Goal: Task Accomplishment & Management: Use online tool/utility

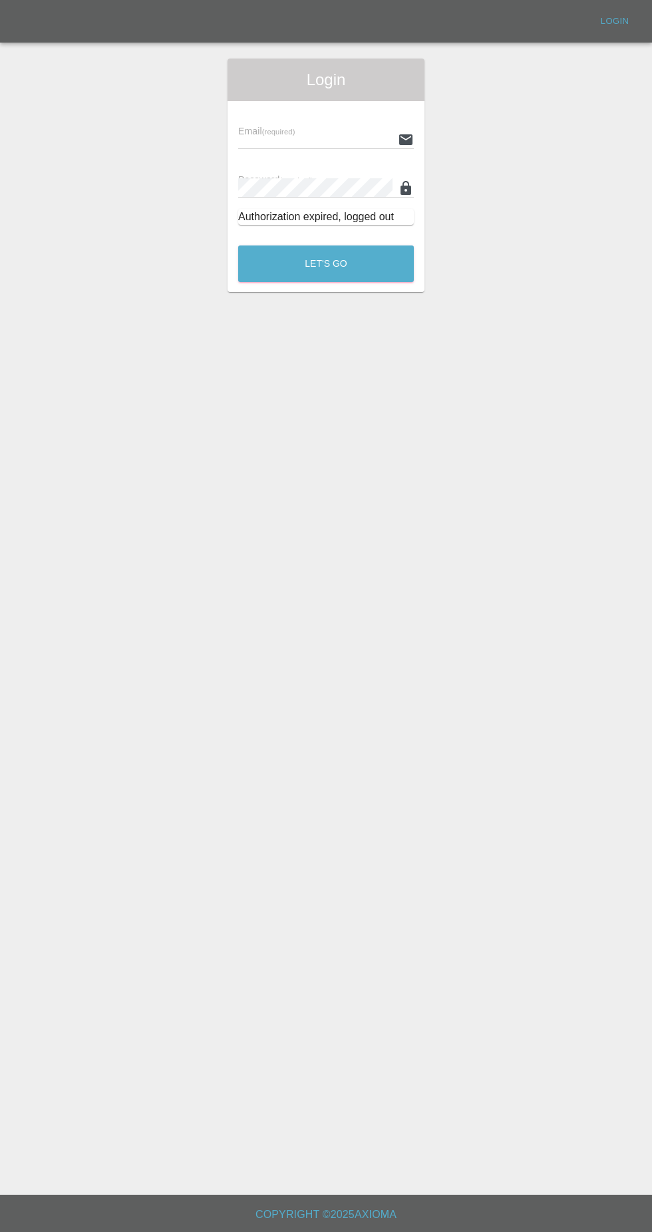
click at [258, 98] on div "Login" at bounding box center [326, 80] width 197 height 43
click at [277, 130] on input "text" at bounding box center [315, 139] width 154 height 19
click at [295, 135] on input "text" at bounding box center [315, 139] width 154 height 19
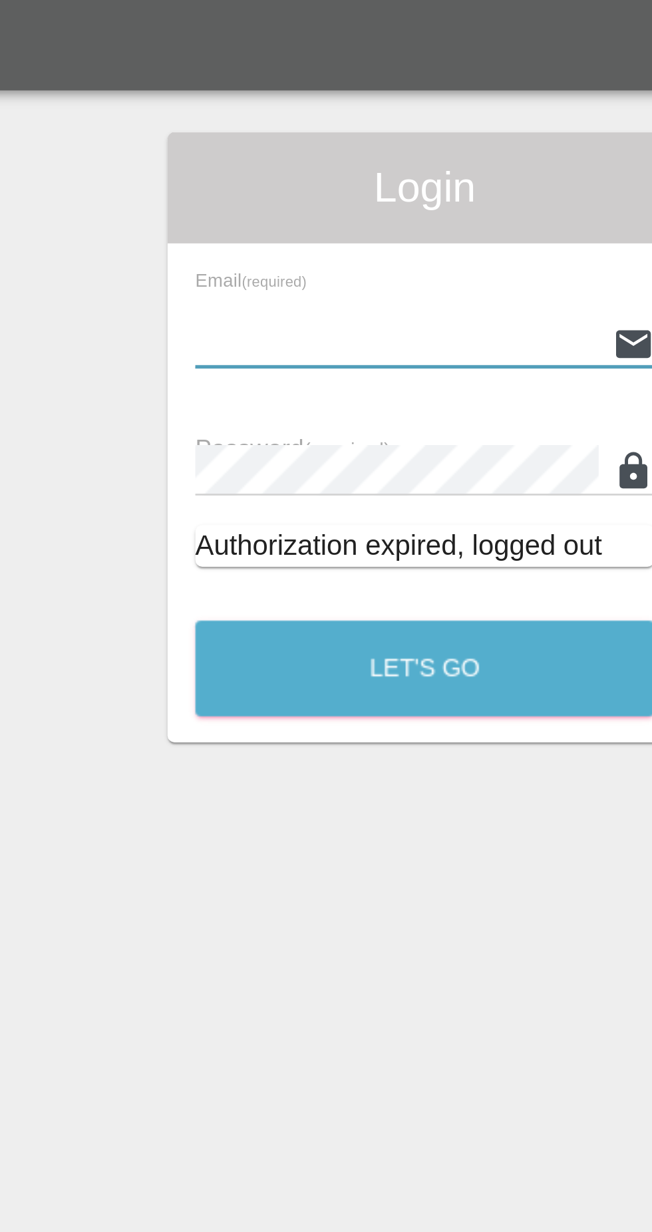
type input "[EMAIL_ADDRESS][DOMAIN_NAME]"
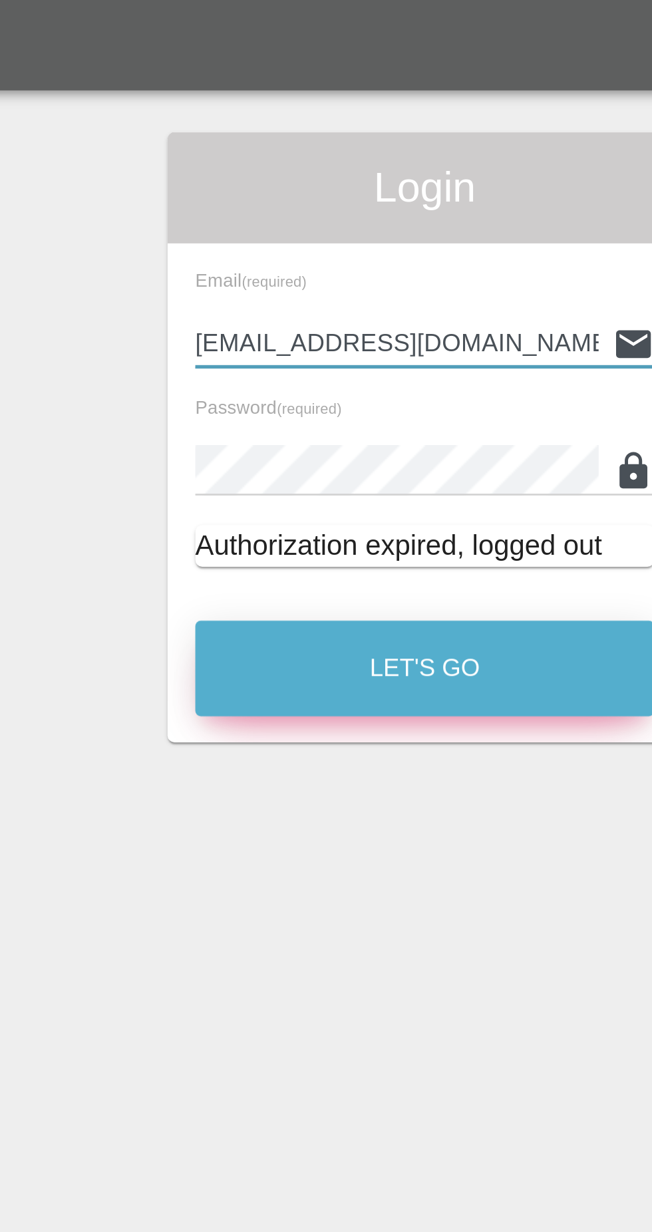
click at [276, 259] on button "Let's Go" at bounding box center [326, 264] width 176 height 37
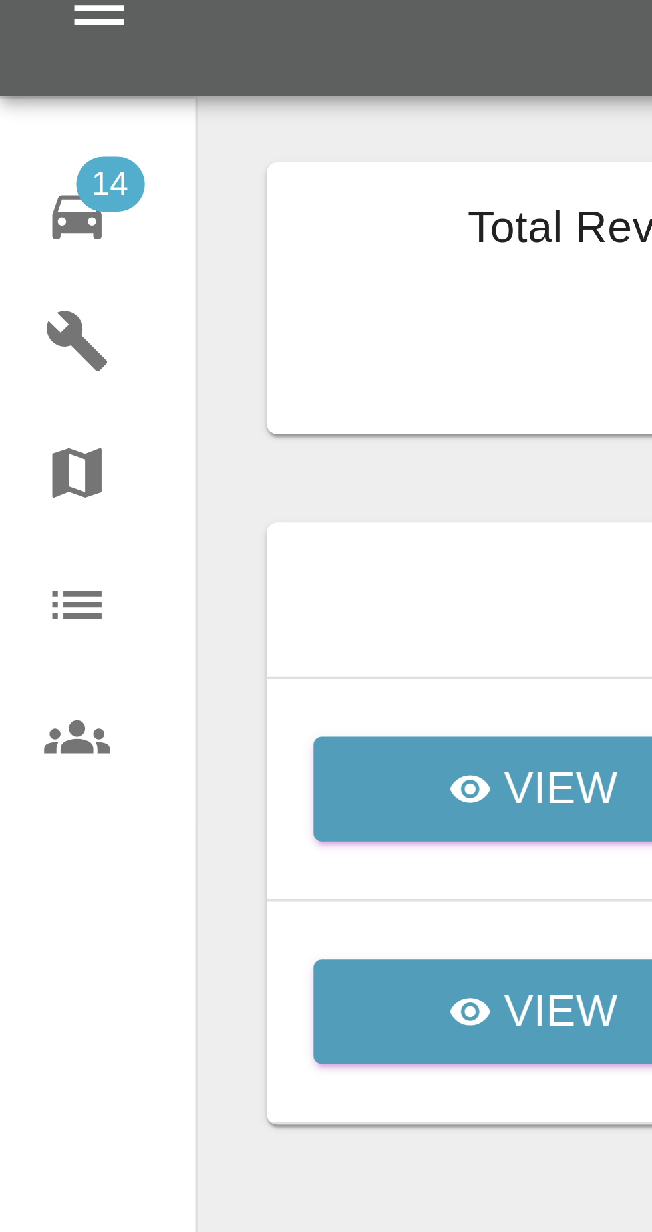
click at [16, 69] on div at bounding box center [326, 616] width 652 height 1232
click at [17, 71] on icon at bounding box center [19, 72] width 12 height 11
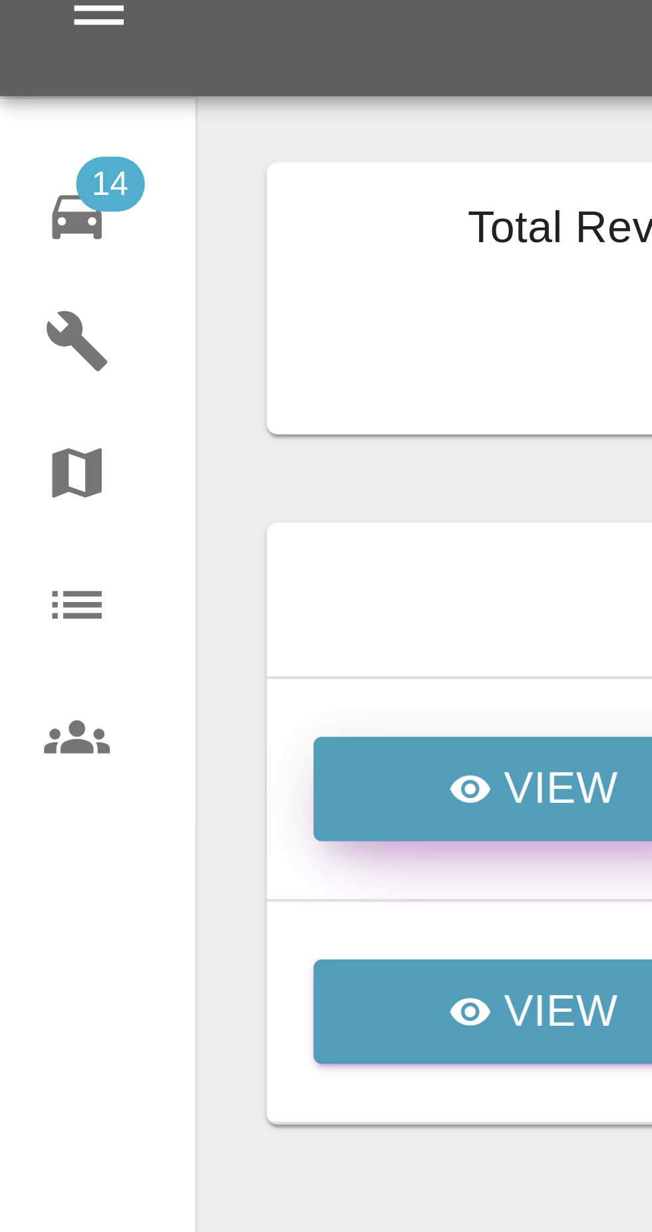
click at [111, 205] on icon at bounding box center [113, 210] width 11 height 11
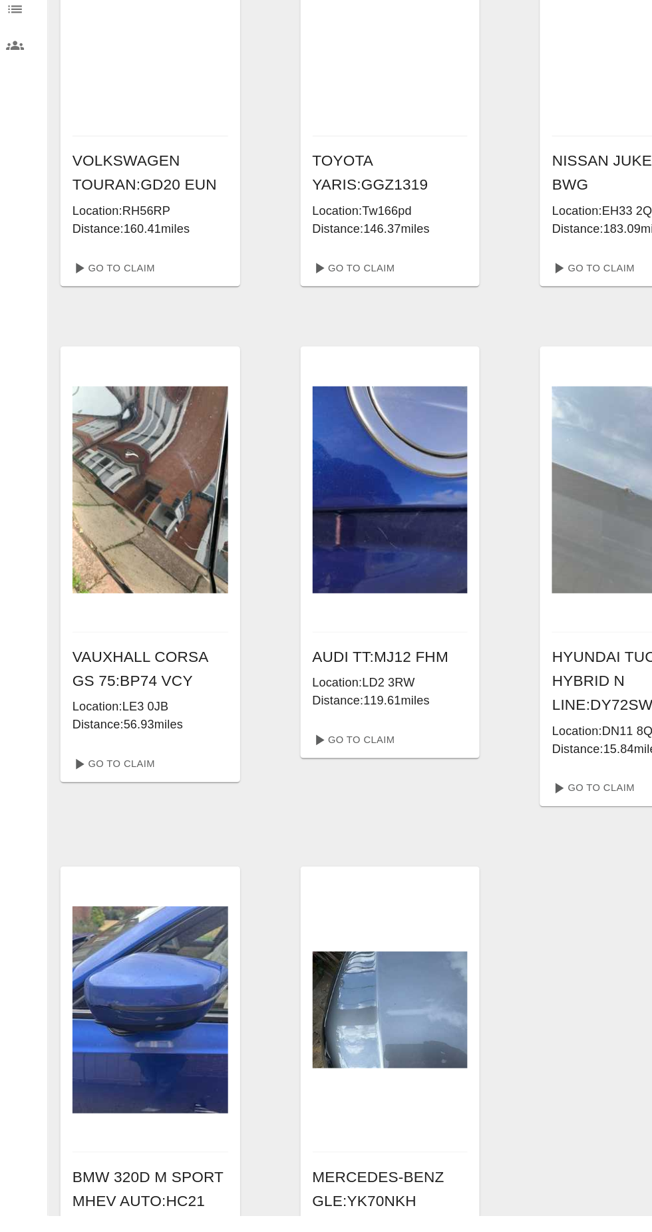
scroll to position [974, 0]
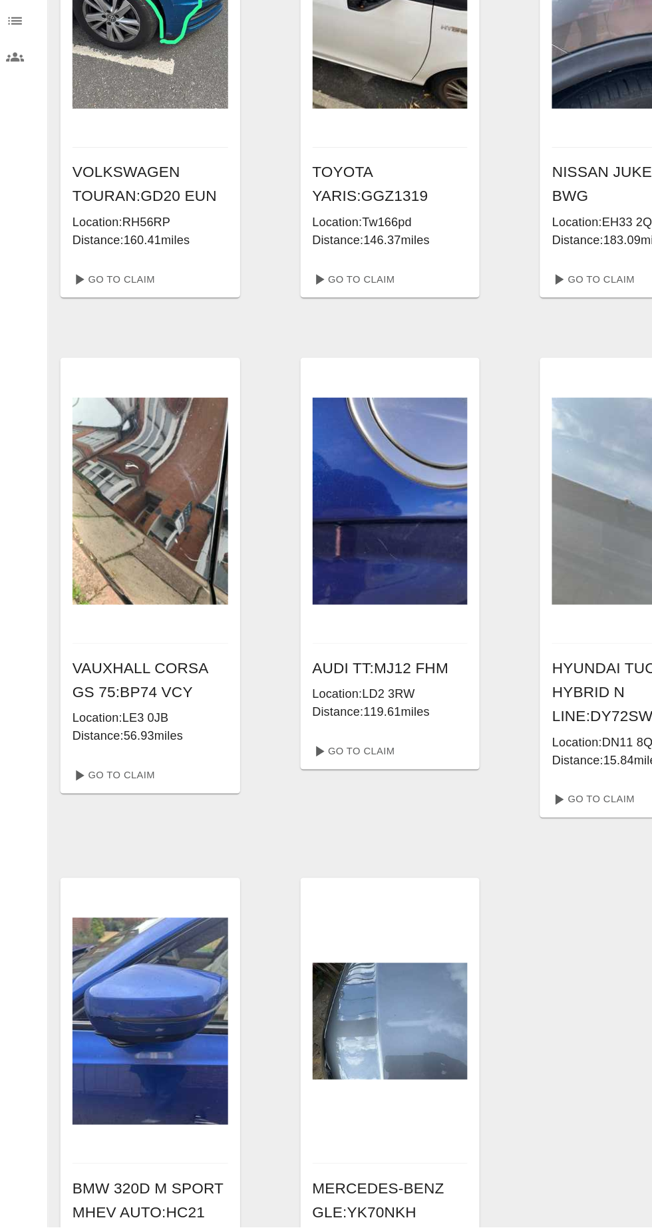
click at [335, 1051] on img at bounding box center [350, 1050] width 138 height 103
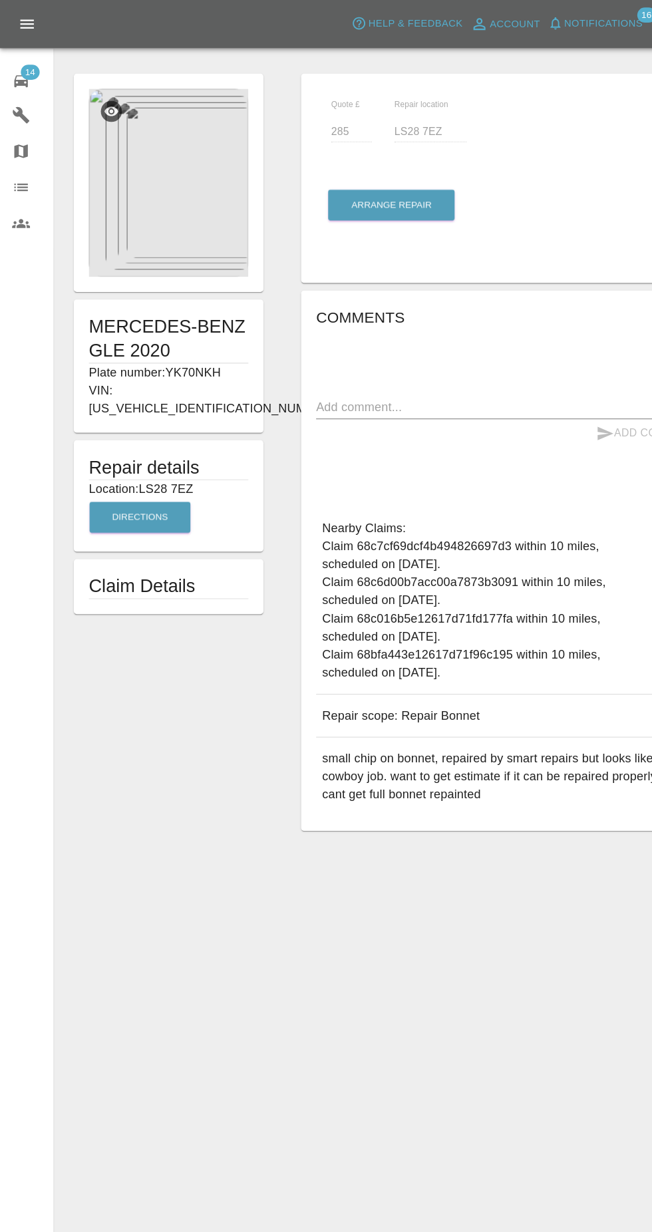
click at [158, 154] on img at bounding box center [149, 162] width 141 height 166
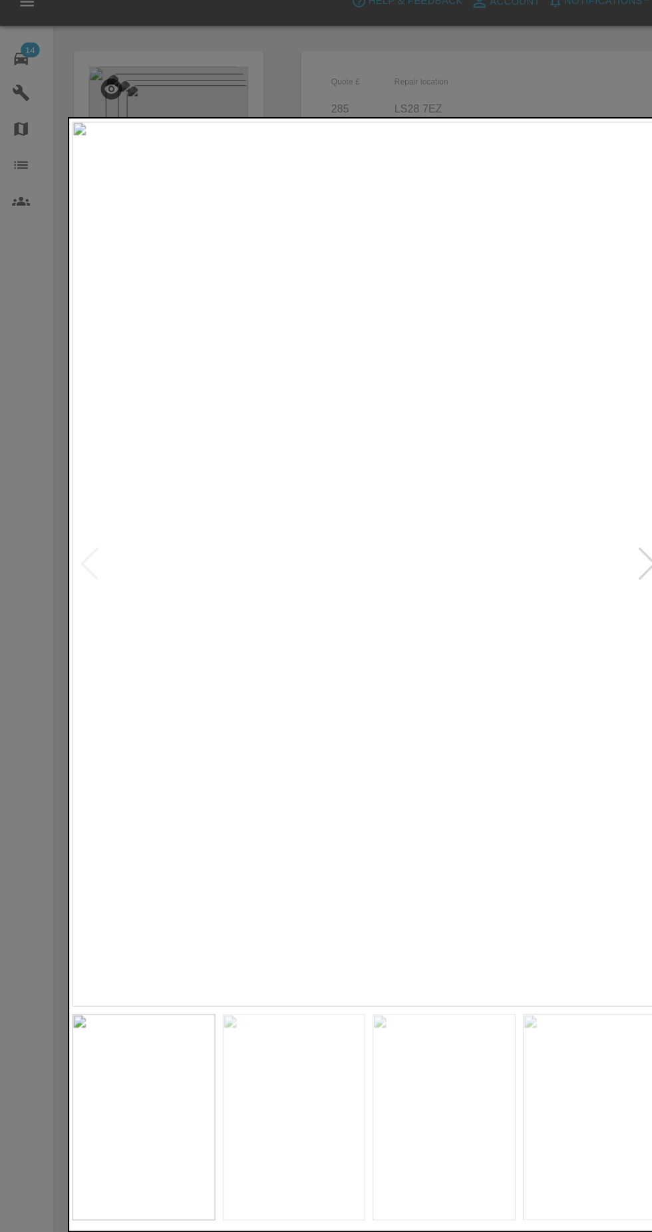
click at [277, 995] on img at bounding box center [260, 1007] width 126 height 182
click at [380, 991] on img at bounding box center [392, 1007] width 126 height 182
click at [460, 996] on div at bounding box center [326, 1007] width 524 height 182
click at [524, 971] on img at bounding box center [525, 1007] width 126 height 182
click at [411, 110] on div at bounding box center [326, 616] width 652 height 1232
